Goal: Task Accomplishment & Management: Manage account settings

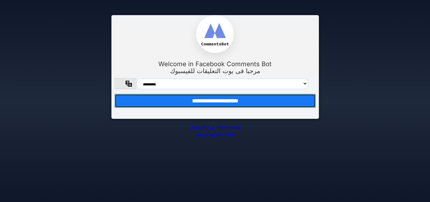
click at [247, 108] on input "**********" at bounding box center [215, 101] width 201 height 14
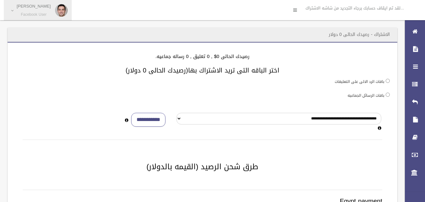
click at [14, 14] on link "Mahmoud Kamal Facebook User" at bounding box center [38, 10] width 68 height 21
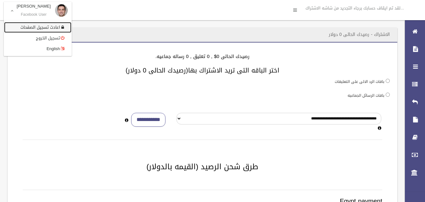
click at [37, 29] on link "اعادت تسجيل الصفحات" at bounding box center [37, 27] width 67 height 11
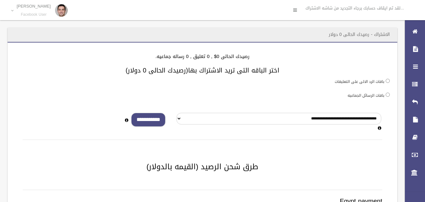
click at [149, 123] on input "**********" at bounding box center [148, 120] width 34 height 14
type input "*"
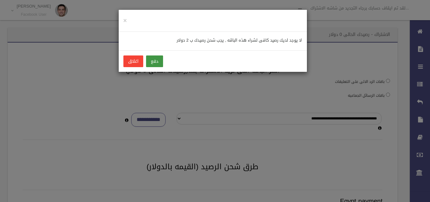
click at [154, 60] on button "دفع" at bounding box center [154, 61] width 17 height 12
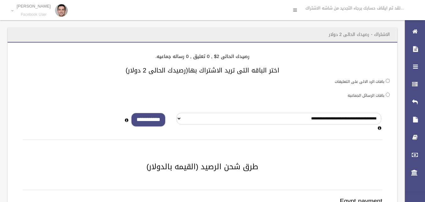
click at [149, 122] on input "**********" at bounding box center [148, 120] width 34 height 14
click at [154, 124] on input "**********" at bounding box center [148, 120] width 34 height 14
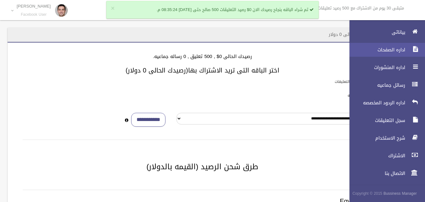
click at [397, 52] on span "اداره الصفحات" at bounding box center [375, 50] width 63 height 6
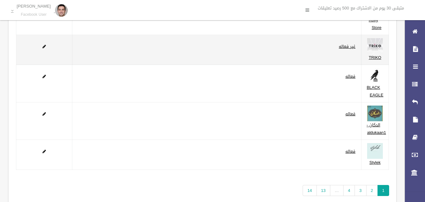
scroll to position [107, 0]
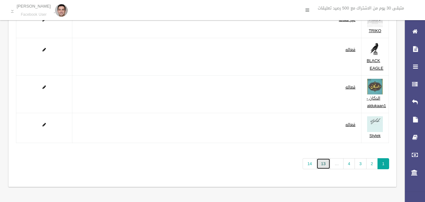
click at [322, 165] on link "13" at bounding box center [324, 163] width 14 height 11
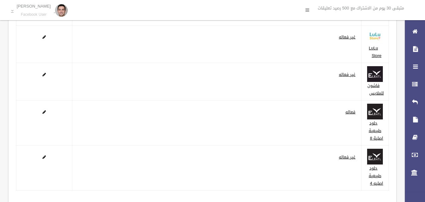
scroll to position [137, 0]
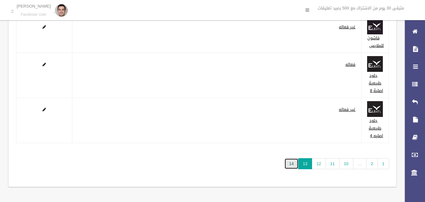
click at [296, 164] on link "14" at bounding box center [292, 163] width 14 height 11
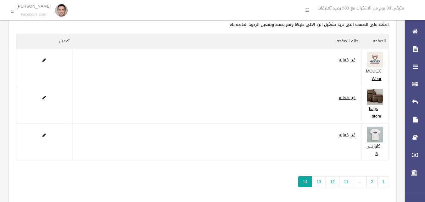
scroll to position [47, 0]
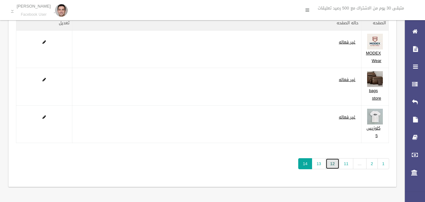
click at [332, 163] on link "12" at bounding box center [333, 163] width 14 height 11
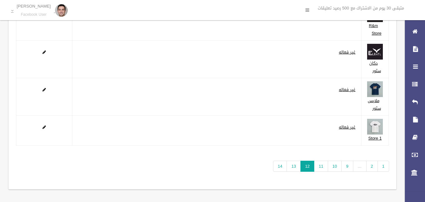
scroll to position [107, 0]
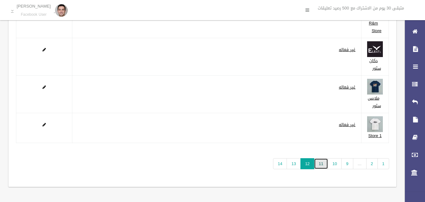
click at [322, 162] on link "11" at bounding box center [321, 163] width 14 height 11
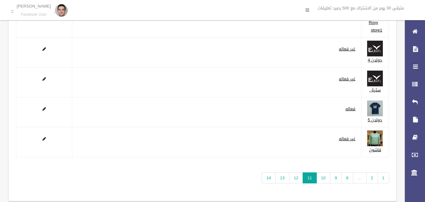
scroll to position [92, 0]
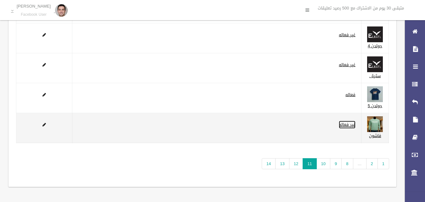
click at [349, 125] on link "غير فعاله" at bounding box center [347, 125] width 17 height 8
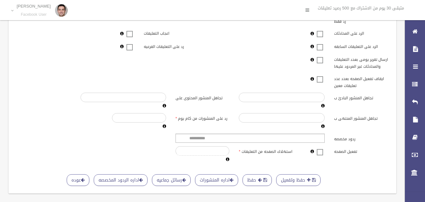
scroll to position [187, 0]
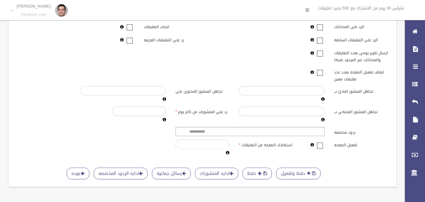
click at [321, 141] on span at bounding box center [319, 141] width 9 height 0
click at [296, 169] on button "حفظ وتفعيل" at bounding box center [298, 173] width 44 height 12
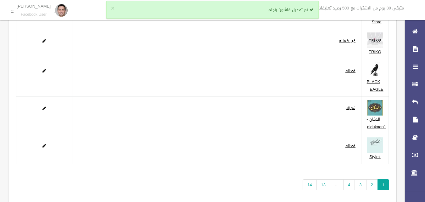
scroll to position [107, 0]
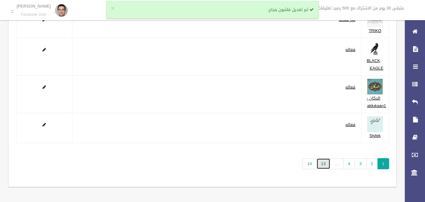
click at [322, 165] on link "13" at bounding box center [324, 163] width 14 height 11
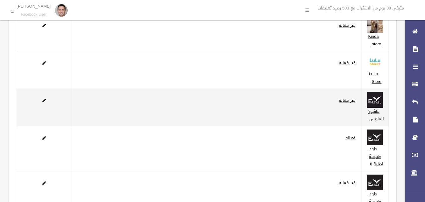
scroll to position [137, 0]
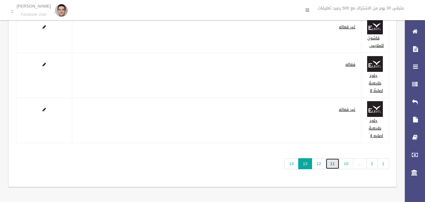
click at [330, 166] on link "11" at bounding box center [333, 163] width 14 height 11
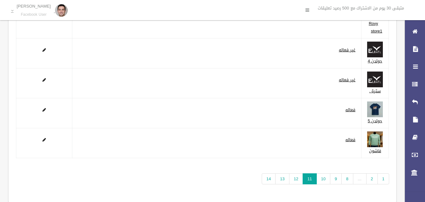
scroll to position [92, 0]
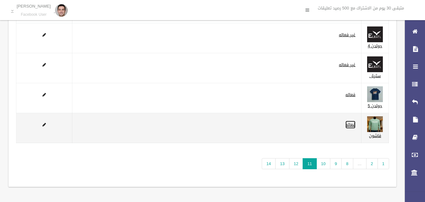
click at [351, 126] on link "فعاله" at bounding box center [351, 125] width 10 height 8
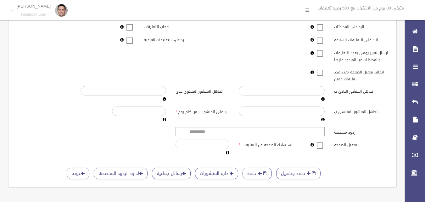
scroll to position [187, 0]
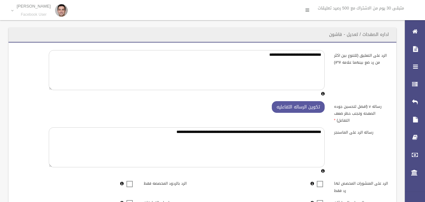
scroll to position [186, 0]
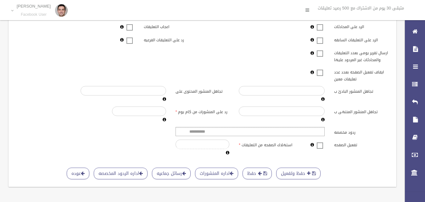
click at [71, 123] on div "**********" at bounding box center [202, 15] width 373 height 282
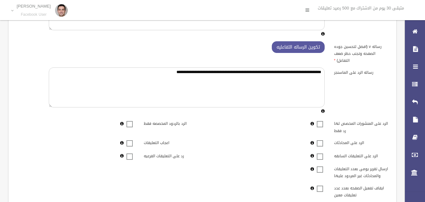
scroll to position [61, 0]
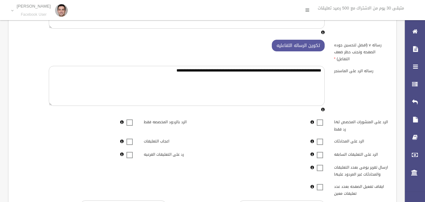
click at [319, 151] on span at bounding box center [319, 151] width 9 height 0
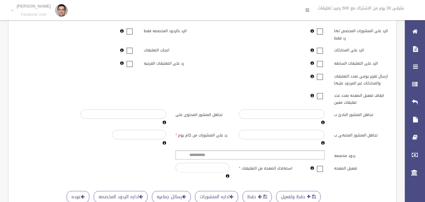
scroll to position [137, 0]
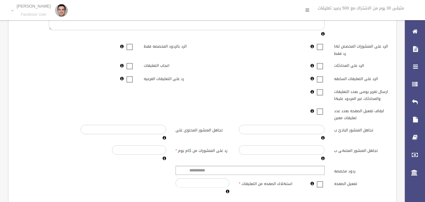
click at [320, 81] on label at bounding box center [319, 79] width 9 height 8
click at [267, 102] on div "ارسال تقرير يومى بعدد التعليقات والمحادثات غير المردود عليها ارسال التقرير كل ي…" at bounding box center [202, 95] width 381 height 16
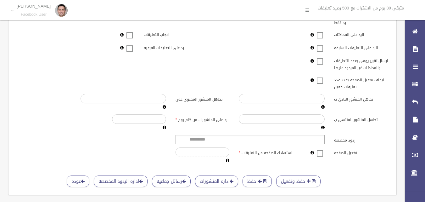
scroll to position [187, 0]
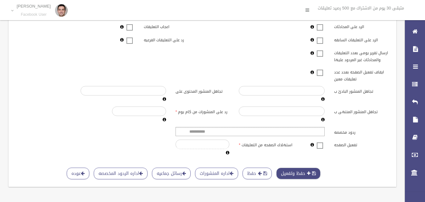
click at [297, 168] on button "حفظ وتفعيل" at bounding box center [298, 173] width 44 height 12
